Goal: Task Accomplishment & Management: Use online tool/utility

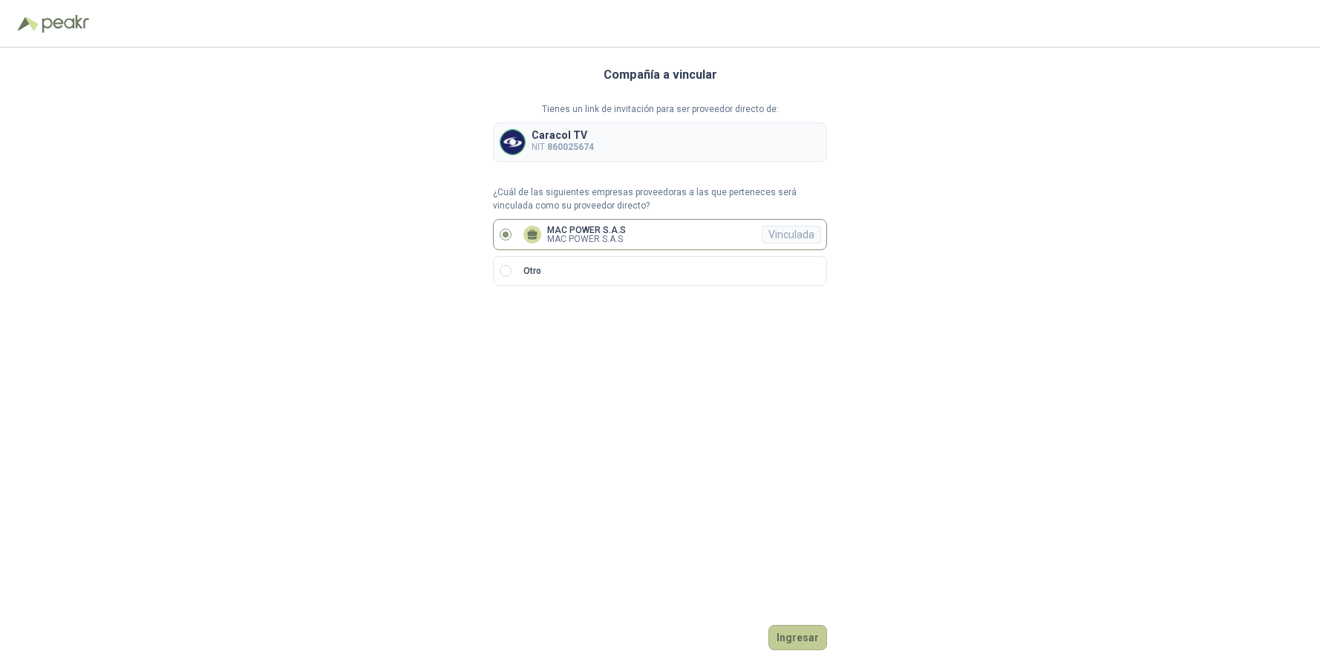
click at [788, 638] on button "Ingresar" at bounding box center [797, 637] width 59 height 25
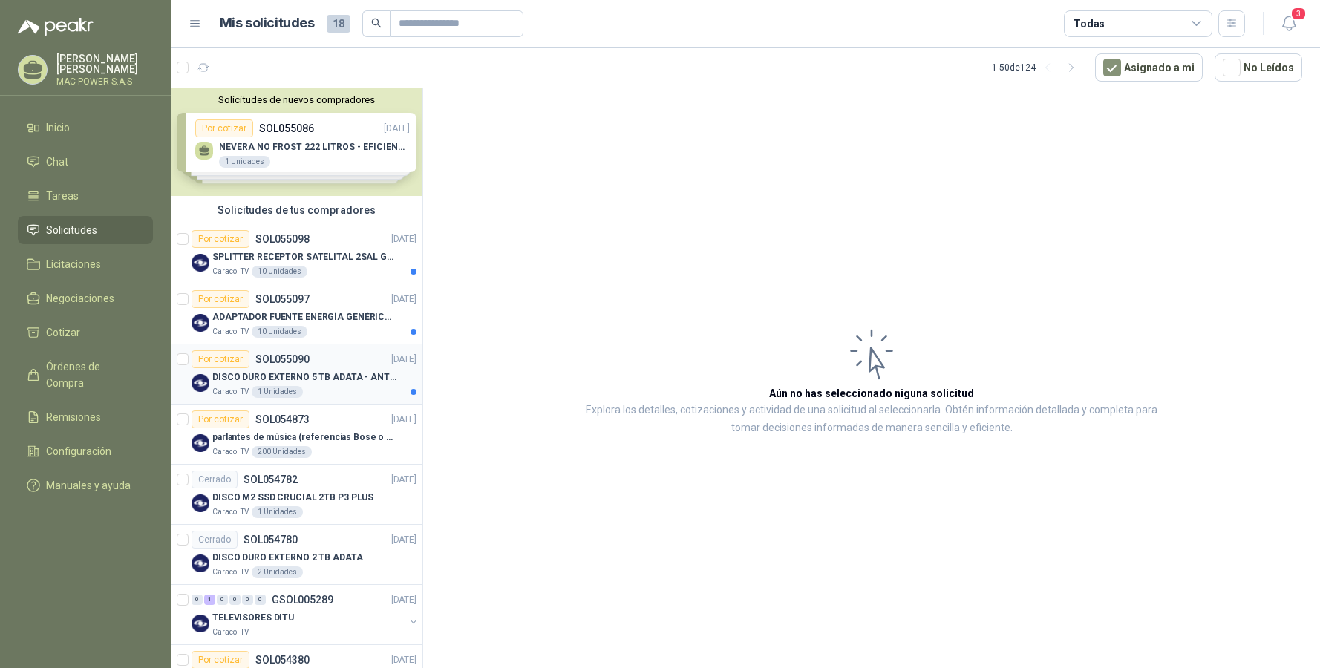
click at [307, 375] on p "DISCO DURO EXTERNO 5 TB ADATA - ANTIGOLPES" at bounding box center [304, 377] width 185 height 14
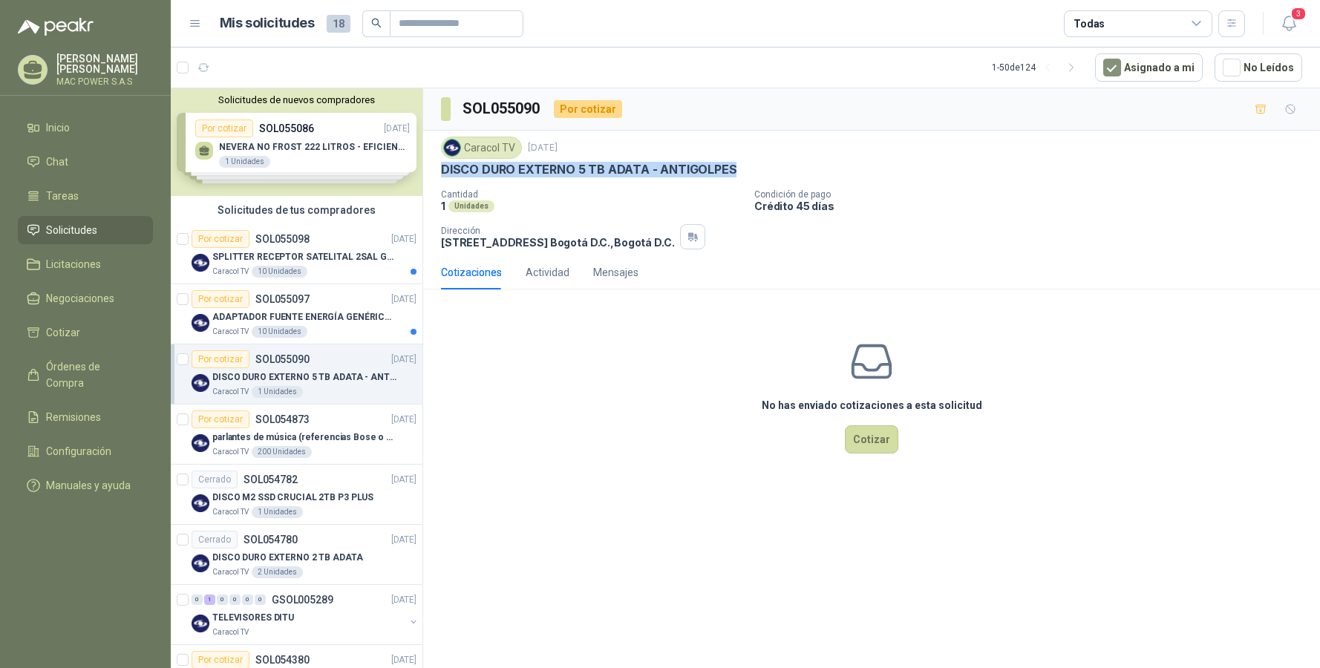
drag, startPoint x: 441, startPoint y: 169, endPoint x: 741, endPoint y: 176, distance: 299.9
click at [741, 176] on div "DISCO DURO EXTERNO 5 TB ADATA - ANTIGOLPES" at bounding box center [871, 170] width 861 height 16
copy p "DISCO DURO EXTERNO 5 TB ADATA - ANTIGOLPES"
click at [305, 325] on div "ADAPTADOR FUENTE ENERGÍA GENÉRICO 24V 1A" at bounding box center [314, 317] width 204 height 18
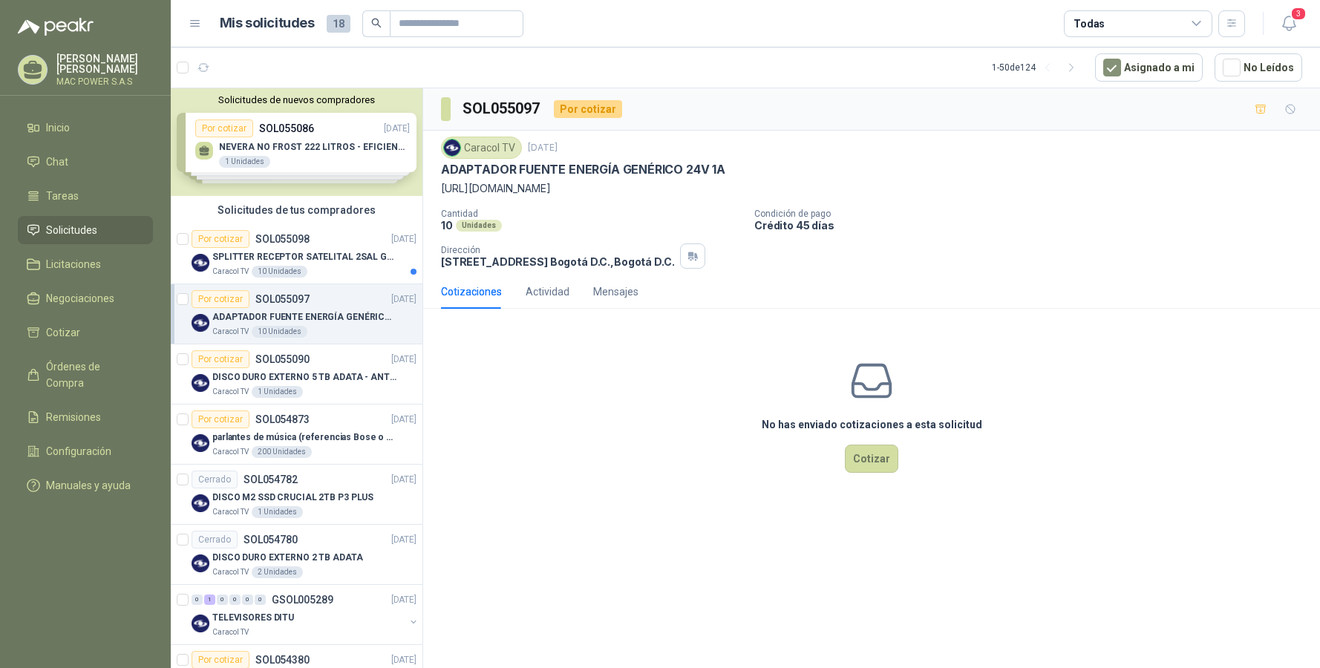
drag, startPoint x: 594, startPoint y: 187, endPoint x: 436, endPoint y: 187, distance: 158.8
click at [436, 187] on div "Caracol TV [DATE] ADAPTADOR FUENTE ENERGÍA GENÉRICO 24V 1A [URL][DOMAIN_NAME] C…" at bounding box center [871, 203] width 897 height 144
copy p "[URL][DOMAIN_NAME]"
click at [292, 379] on p "DISCO DURO EXTERNO 5 TB ADATA - ANTIGOLPES" at bounding box center [304, 377] width 185 height 14
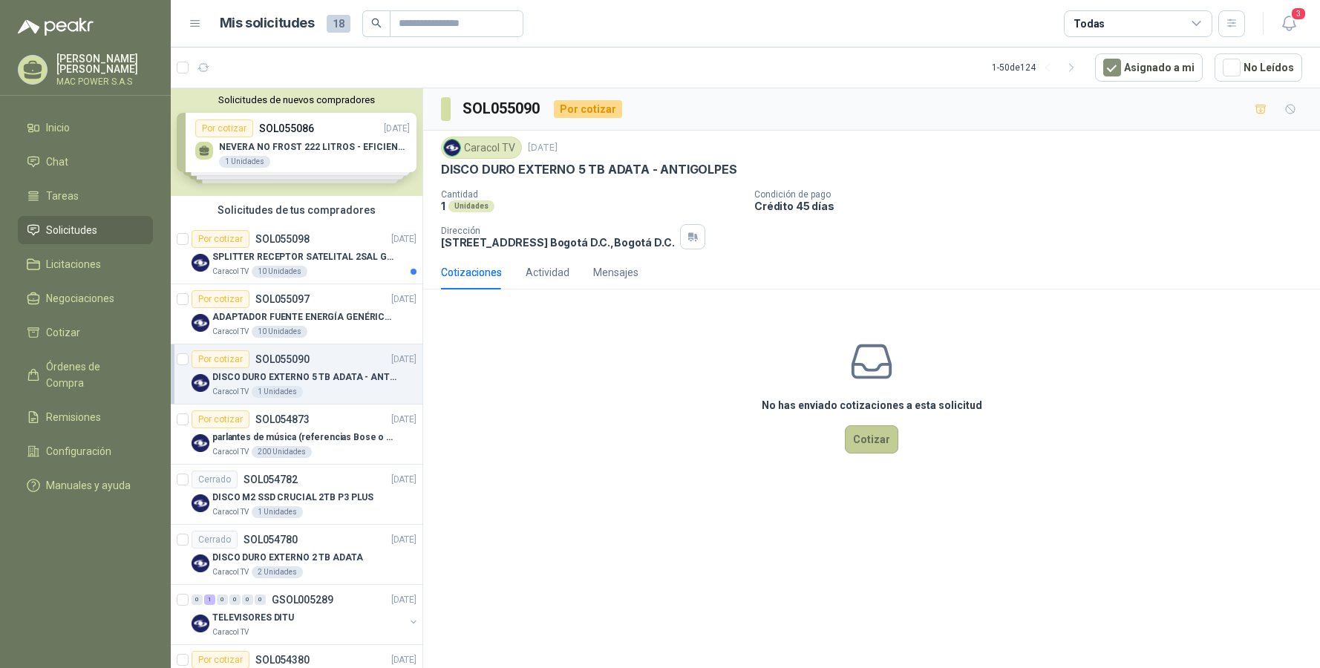
click at [874, 438] on button "Cotizar" at bounding box center [871, 439] width 53 height 28
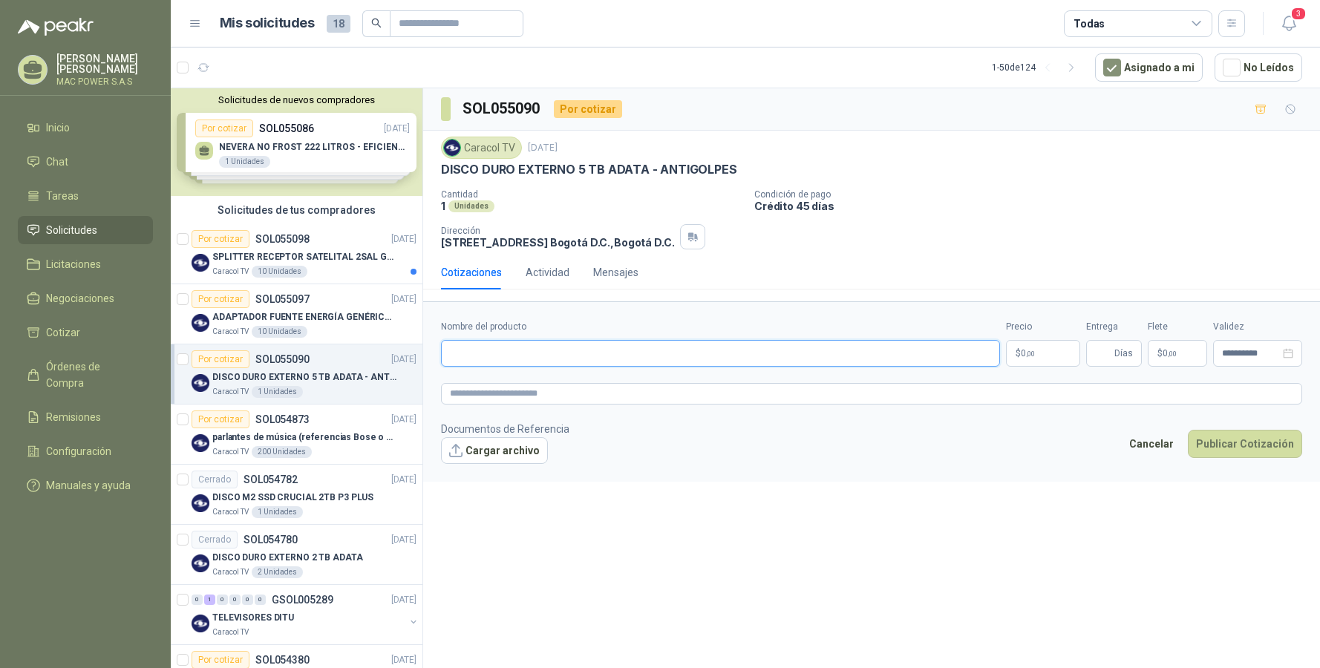
click at [505, 353] on input "Nombre del producto" at bounding box center [720, 353] width 559 height 27
paste input "**********"
type input "**********"
click at [533, 393] on textarea at bounding box center [871, 394] width 861 height 22
paste textarea "**********"
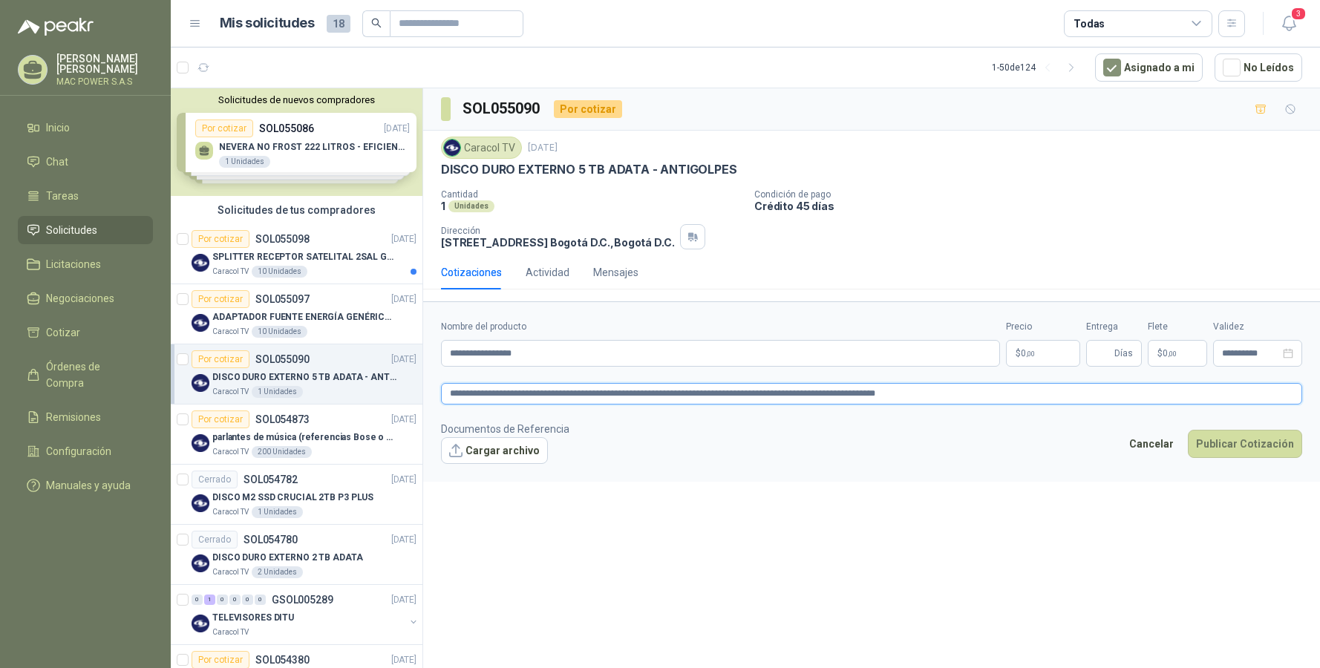
type textarea "**********"
drag, startPoint x: 795, startPoint y: 523, endPoint x: 937, endPoint y: 462, distance: 154.3
click at [828, 518] on div "**********" at bounding box center [871, 380] width 897 height 585
click at [1035, 356] on p "$ 0 ,00" at bounding box center [1043, 353] width 74 height 27
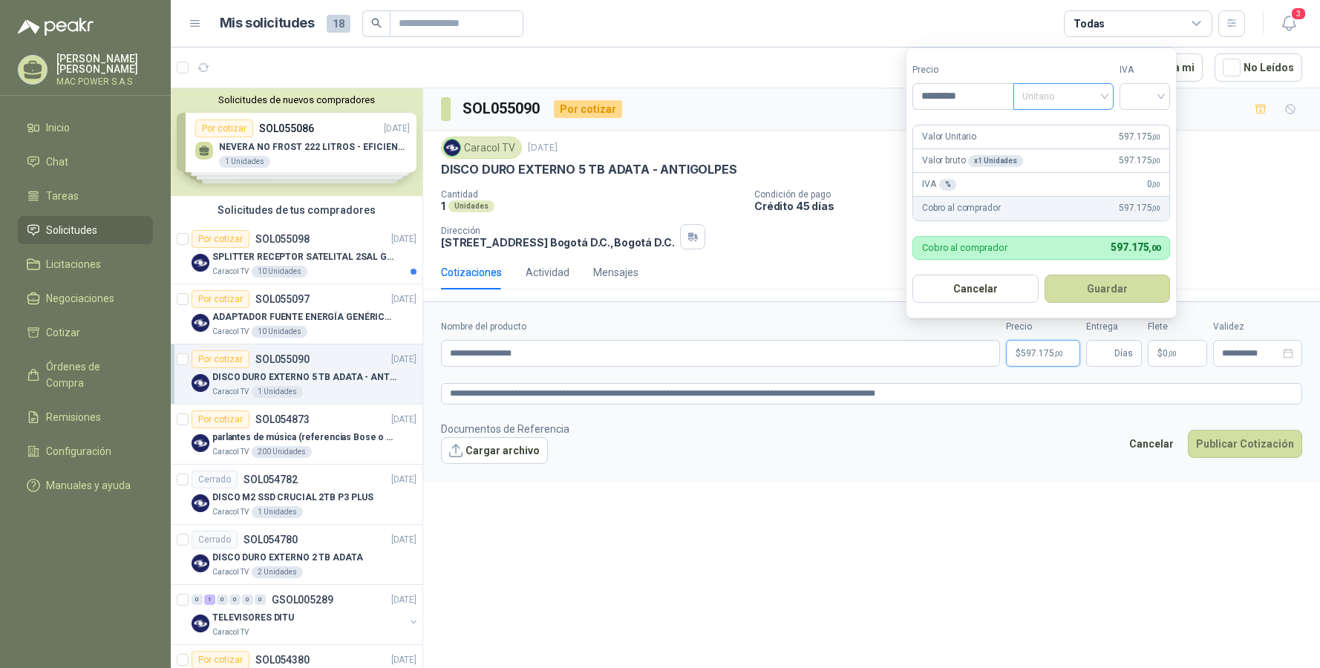
click at [1055, 99] on span "Unitario" at bounding box center [1063, 96] width 82 height 22
type input "*********"
drag, startPoint x: 1052, startPoint y: 125, endPoint x: 1087, endPoint y: 113, distance: 36.4
click at [1058, 121] on div "Unitario" at bounding box center [1066, 127] width 76 height 16
drag, startPoint x: 1152, startPoint y: 94, endPoint x: 1151, endPoint y: 108, distance: 14.9
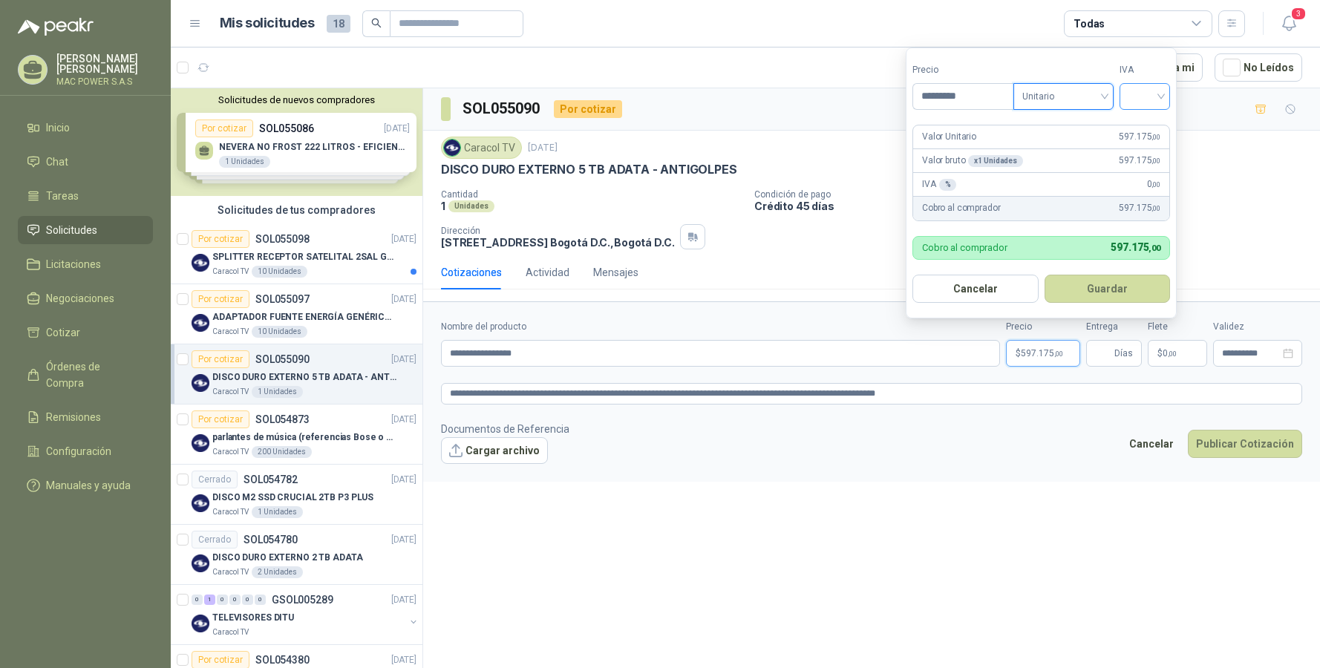
click at [1152, 95] on input "search" at bounding box center [1144, 95] width 33 height 22
click at [1150, 129] on div "19%" at bounding box center [1147, 127] width 27 height 16
click at [1111, 298] on button "Guardar" at bounding box center [1110, 289] width 128 height 28
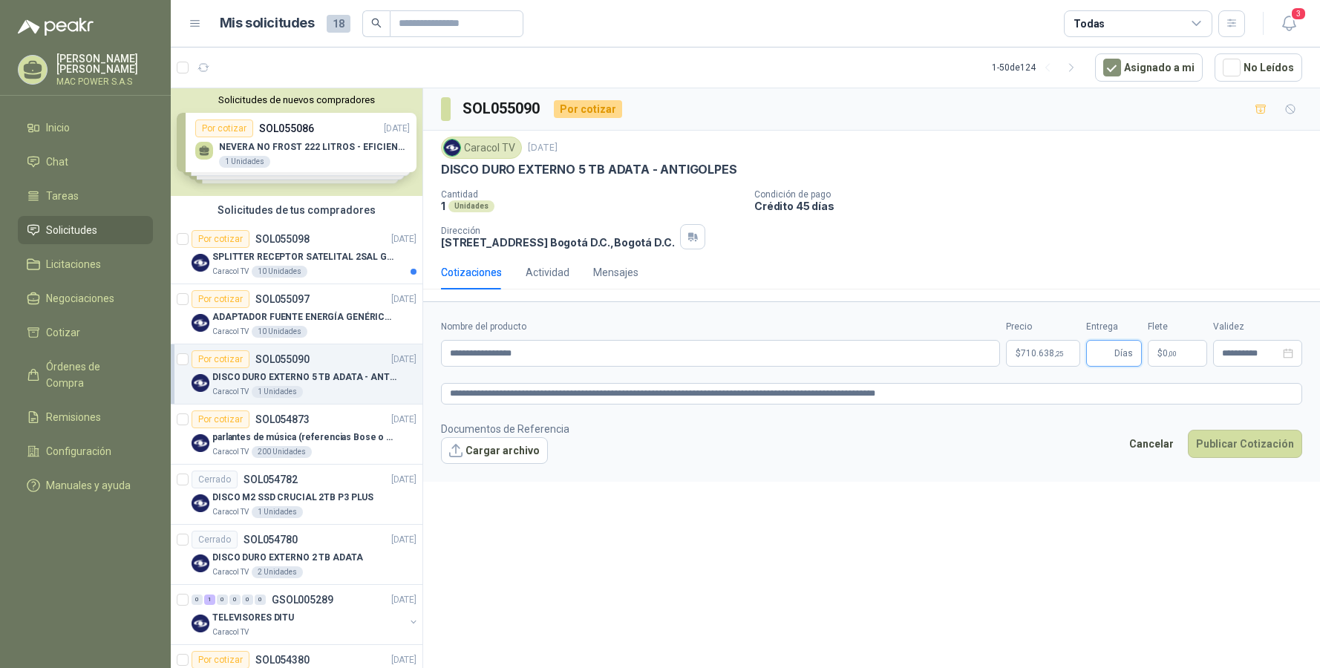
click at [1110, 357] on input "Entrega" at bounding box center [1103, 353] width 16 height 25
type input "*"
drag, startPoint x: 1082, startPoint y: 455, endPoint x: 1154, endPoint y: 479, distance: 76.0
click at [1082, 456] on footer "Documentos de Referencia Cargar archivo Cancelar Publicar Cotización" at bounding box center [871, 442] width 861 height 43
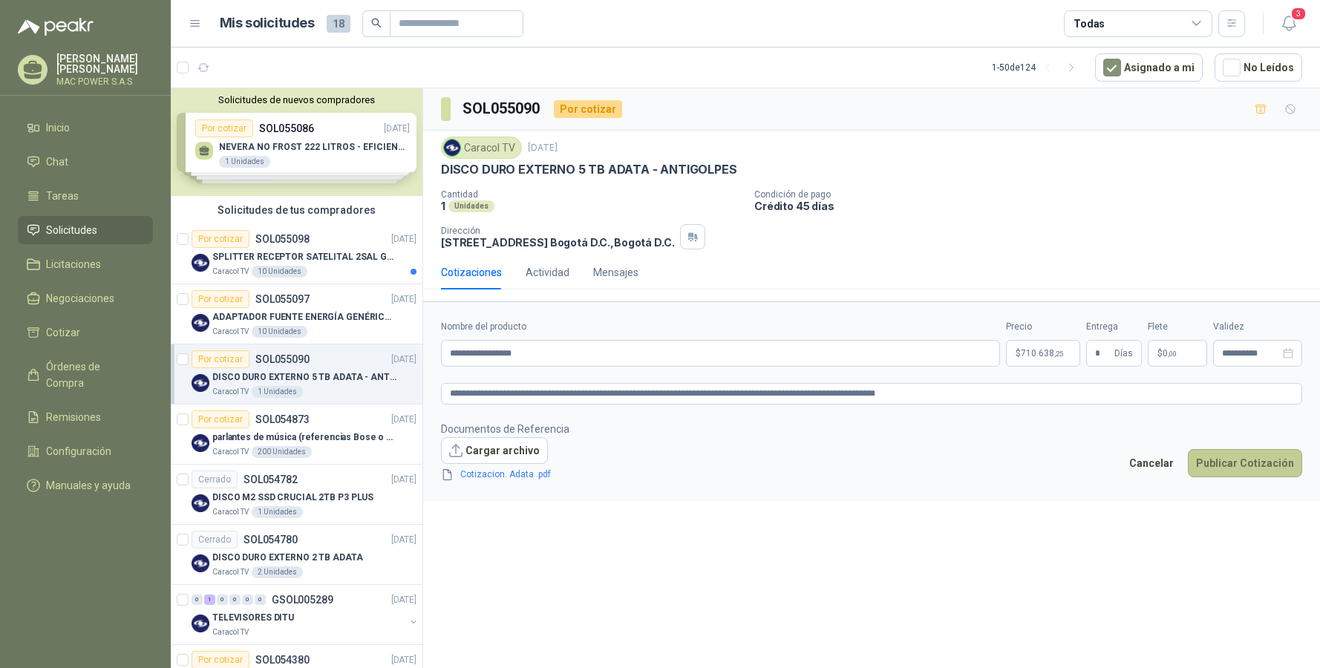
click at [1240, 465] on button "Publicar Cotización" at bounding box center [1245, 463] width 114 height 28
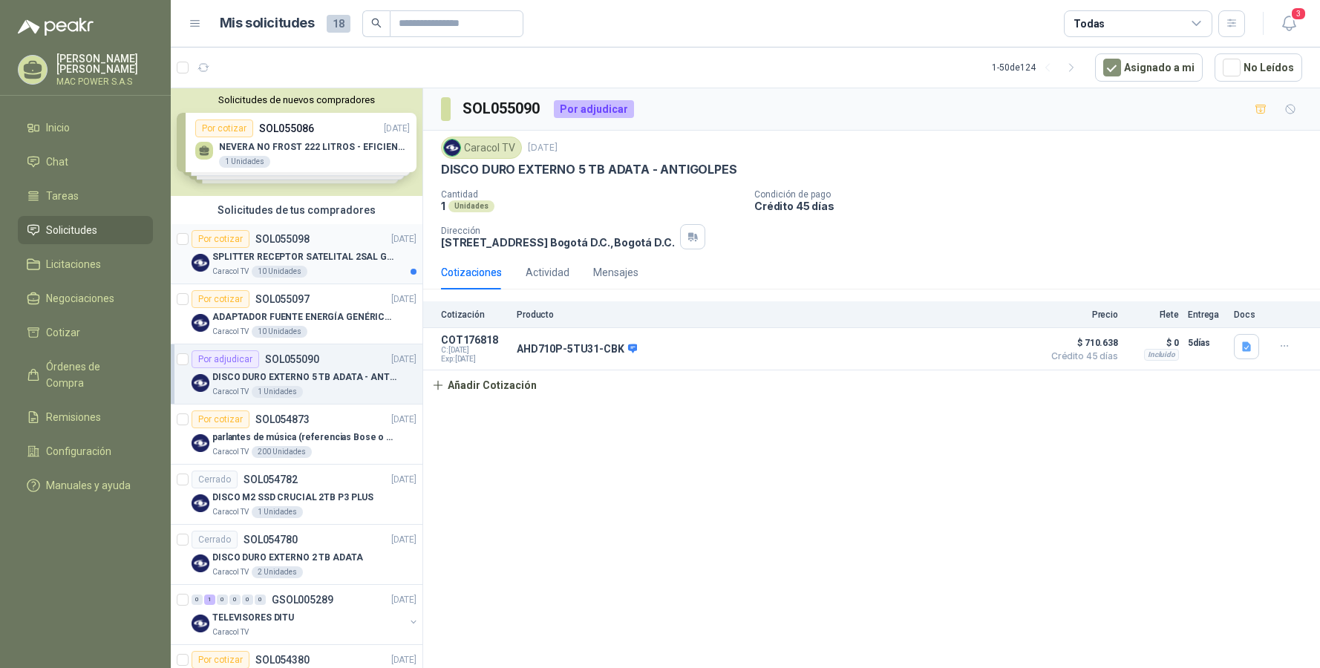
click at [276, 258] on p "SPLITTER RECEPTOR SATELITAL 2SAL GT-SP21" at bounding box center [304, 257] width 185 height 14
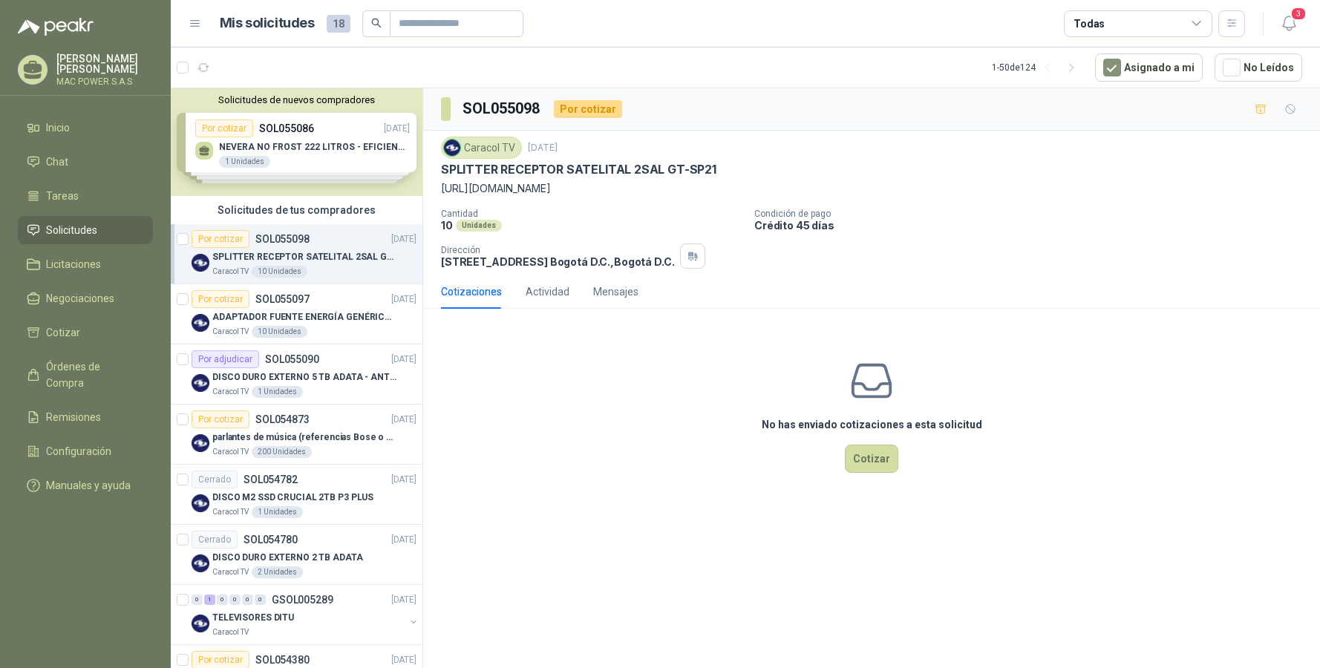
drag, startPoint x: 598, startPoint y: 190, endPoint x: 418, endPoint y: 189, distance: 180.4
click at [423, 189] on section "SOL055098 Por cotizar Caracol TV [DATE] SPLITTER RECEPTOR SATELITAL 2SAL GT-SP2…" at bounding box center [871, 299] width 897 height 422
drag, startPoint x: 497, startPoint y: 200, endPoint x: 527, endPoint y: 197, distance: 29.8
click at [498, 199] on div "Caracol TV [DATE] SPLITTER RECEPTOR SATELITAL 2SAL GT-SP21 [URL][DOMAIN_NAME] C…" at bounding box center [871, 203] width 861 height 132
drag, startPoint x: 577, startPoint y: 188, endPoint x: 429, endPoint y: 187, distance: 148.4
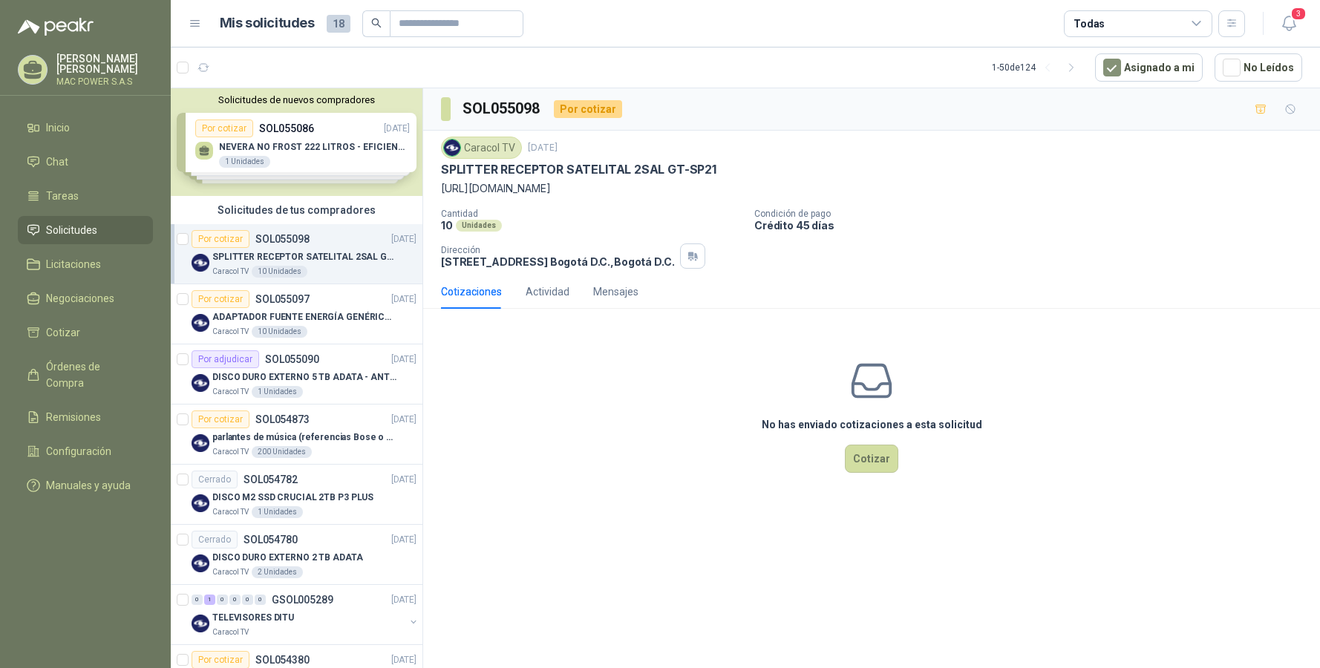
click at [429, 187] on div "Caracol TV [DATE] SPLITTER RECEPTOR SATELITAL 2SAL GT-SP21 [URL][DOMAIN_NAME] C…" at bounding box center [871, 203] width 897 height 144
copy p "[URL][DOMAIN_NAME]"
